Goal: Navigation & Orientation: Find specific page/section

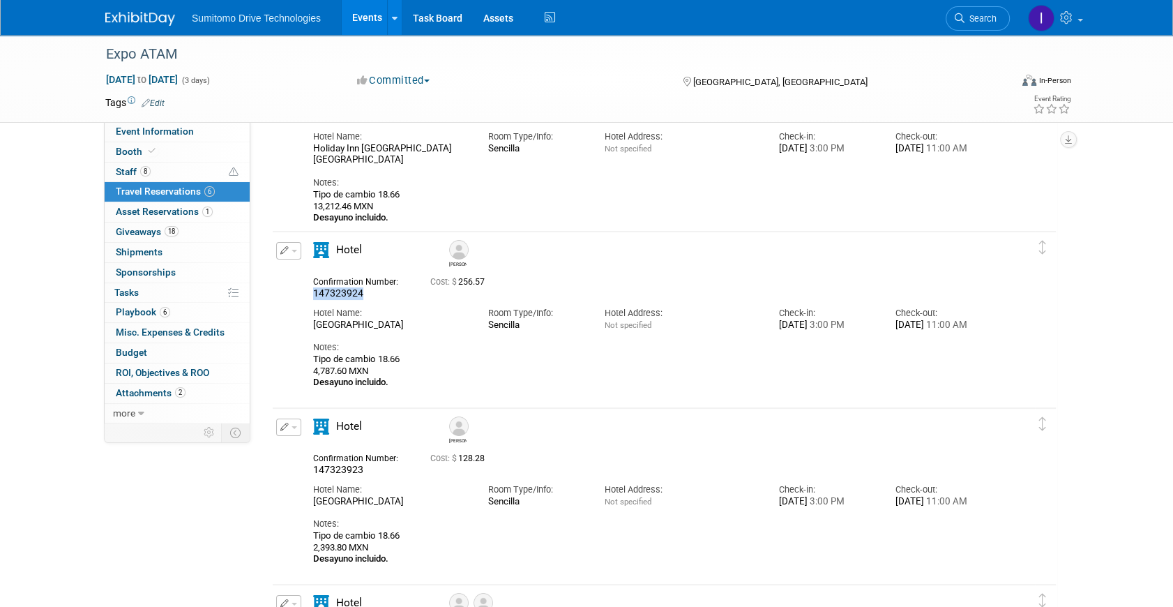
scroll to position [126, 0]
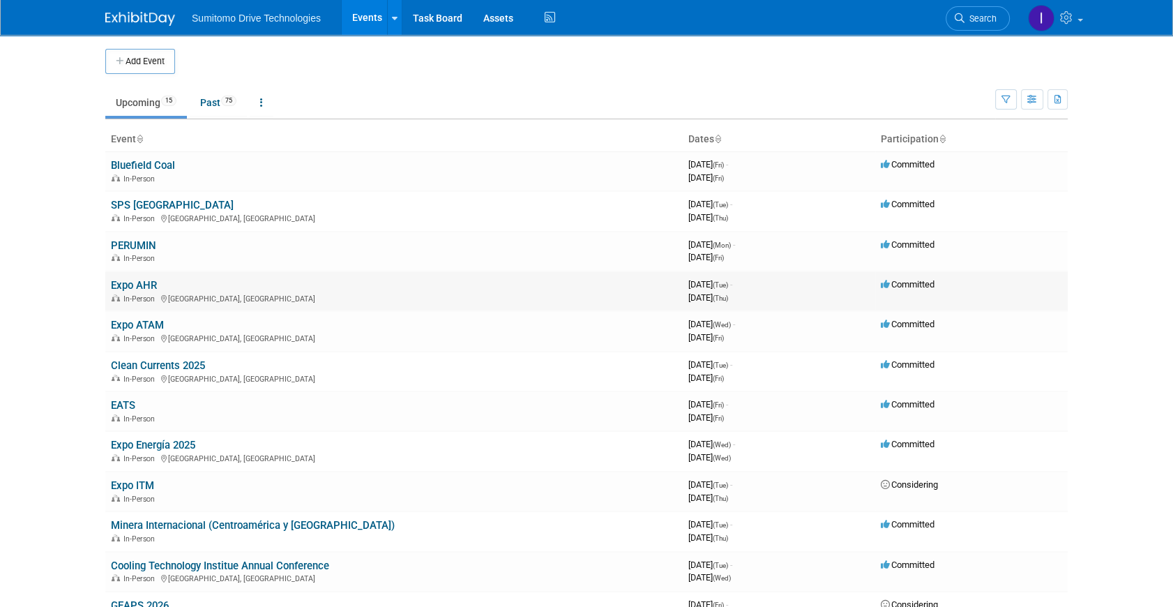
click at [122, 280] on link "Expo AHR" at bounding box center [134, 285] width 46 height 13
